Goal: Task Accomplishment & Management: Use online tool/utility

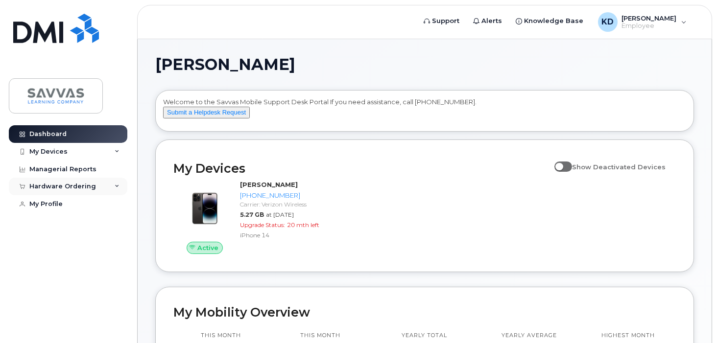
click at [106, 185] on div "Hardware Ordering" at bounding box center [68, 187] width 119 height 18
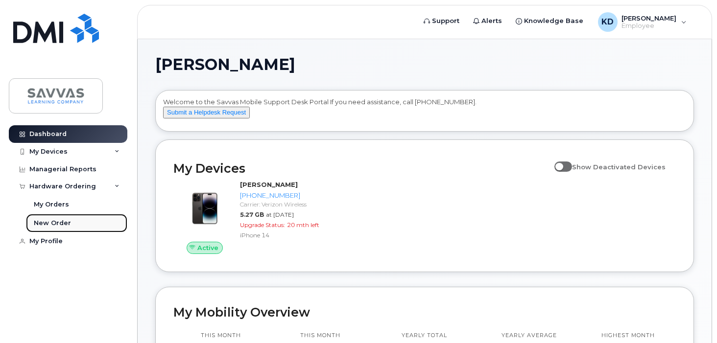
click at [56, 226] on div "New Order" at bounding box center [52, 223] width 37 height 9
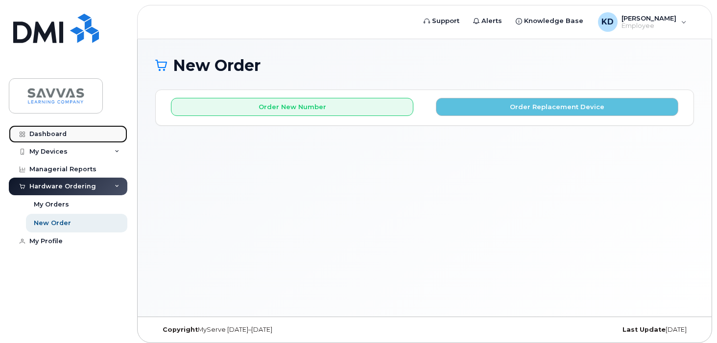
click at [57, 134] on div "Dashboard" at bounding box center [47, 134] width 37 height 8
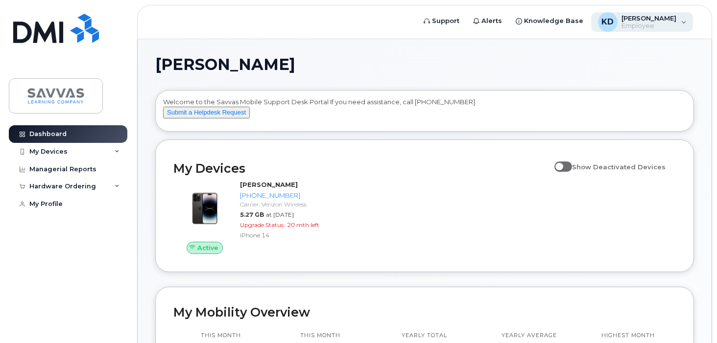
click at [682, 23] on div "KD [PERSON_NAME] Employee" at bounding box center [642, 22] width 102 height 20
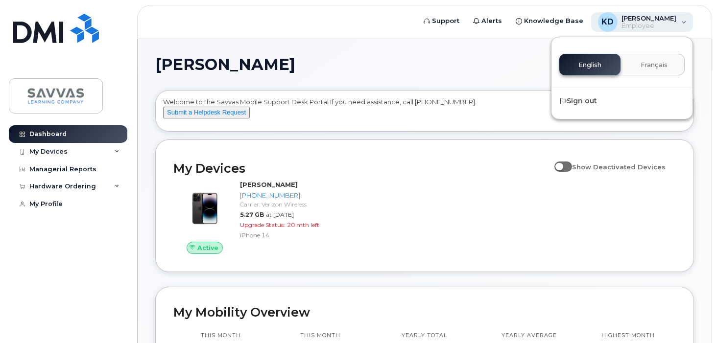
click at [637, 28] on span "Employee" at bounding box center [649, 26] width 55 height 8
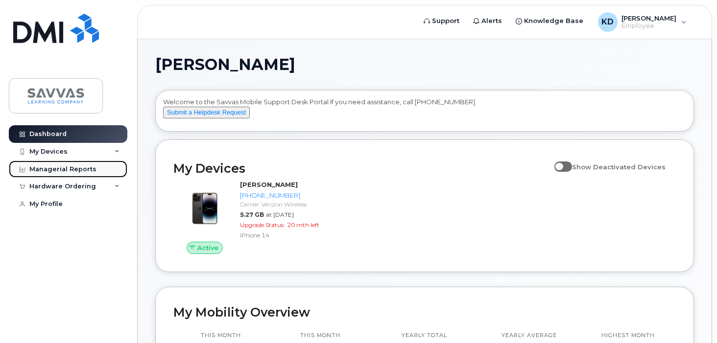
click at [68, 168] on div "Managerial Reports" at bounding box center [62, 170] width 67 height 8
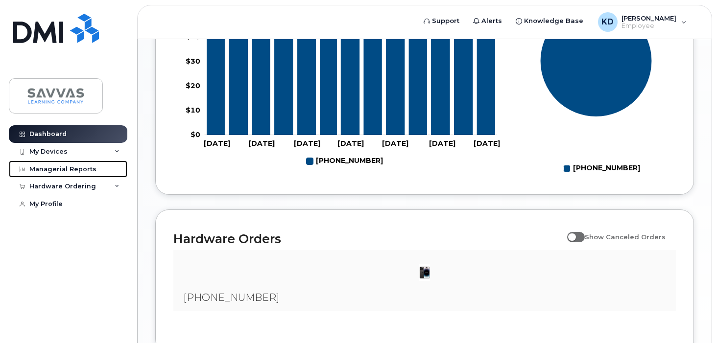
scroll to position [549, 0]
